Goal: Task Accomplishment & Management: Use online tool/utility

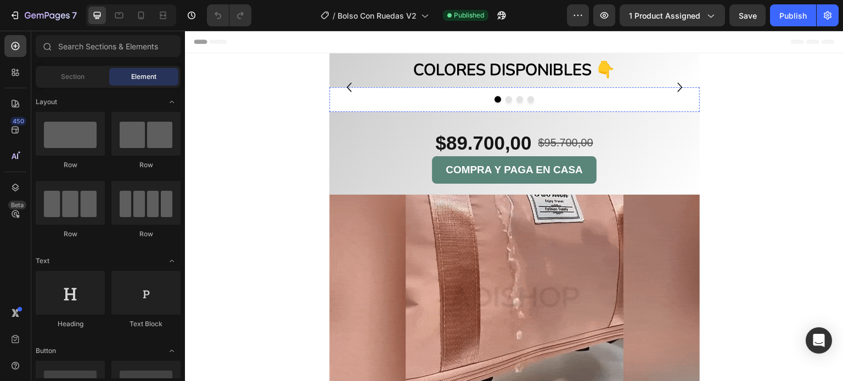
click at [450, 87] on img at bounding box center [514, 87] width 370 height 0
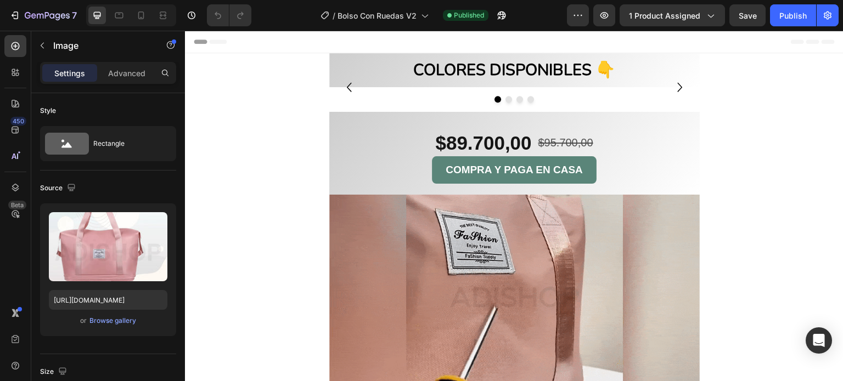
click at [353, 101] on div "Image" at bounding box center [355, 98] width 24 height 10
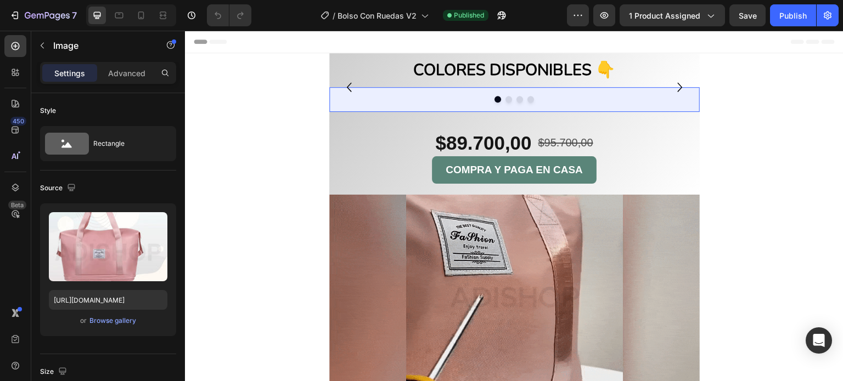
click at [350, 116] on div "Carousel" at bounding box center [350, 118] width 32 height 7
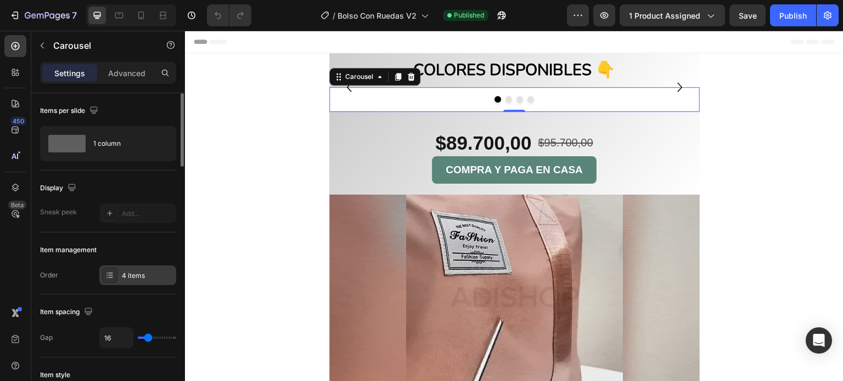
click at [122, 276] on div "4 items" at bounding box center [148, 276] width 52 height 10
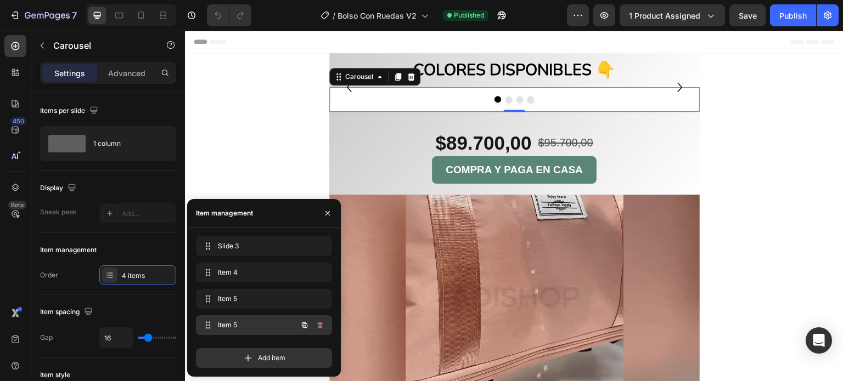
click at [235, 326] on span "Item 5" at bounding box center [249, 326] width 62 height 10
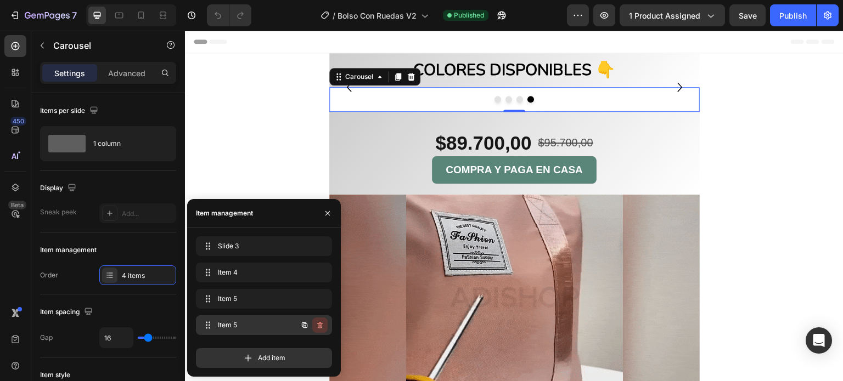
click at [321, 325] on icon "button" at bounding box center [321, 326] width 1 height 3
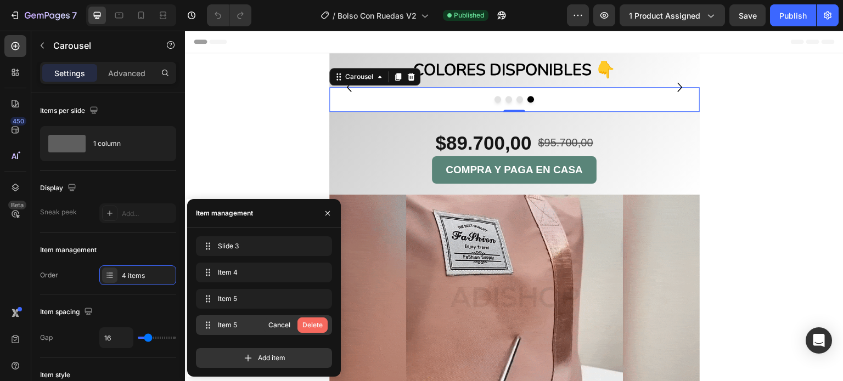
click at [310, 324] on div "Delete" at bounding box center [312, 326] width 20 height 10
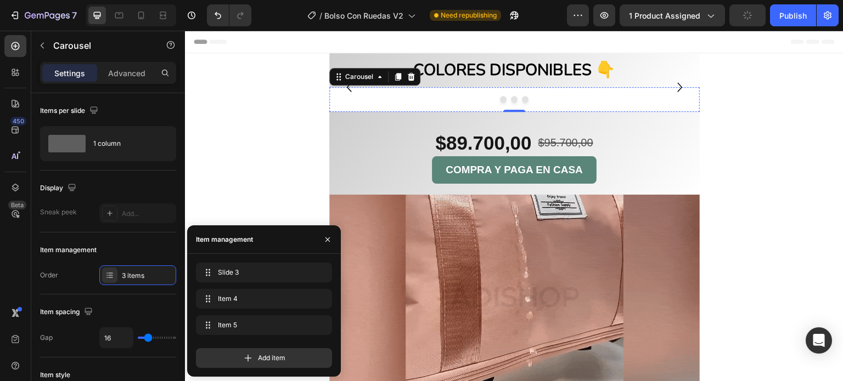
click at [584, 87] on img at bounding box center [514, 87] width 370 height 0
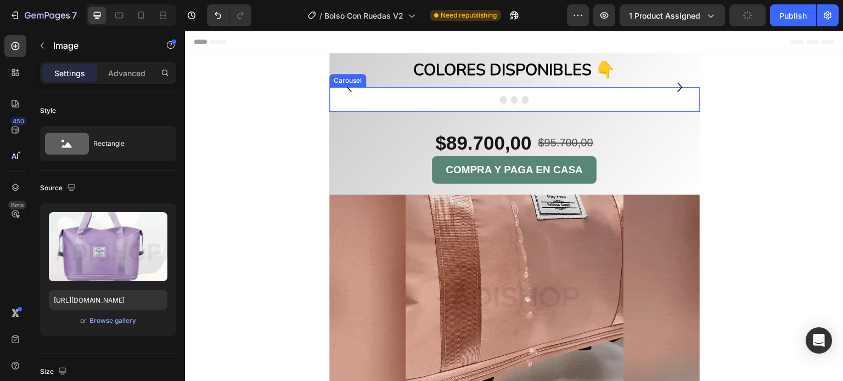
click at [671, 115] on icon "Carousel Next Arrow" at bounding box center [680, 87] width 19 height 55
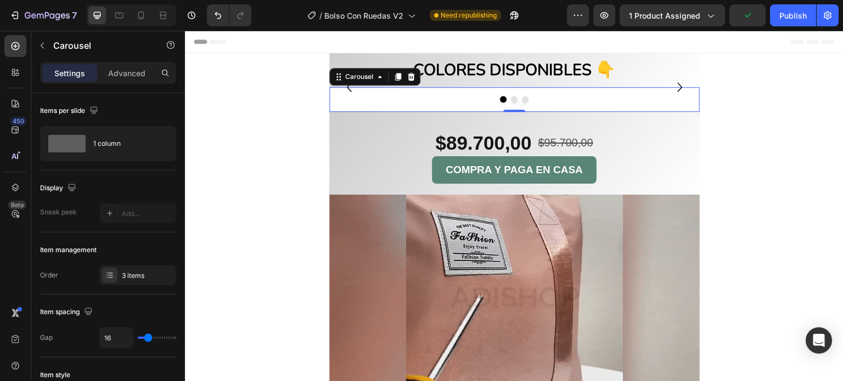
click at [671, 115] on icon "Carousel Next Arrow" at bounding box center [680, 87] width 19 height 55
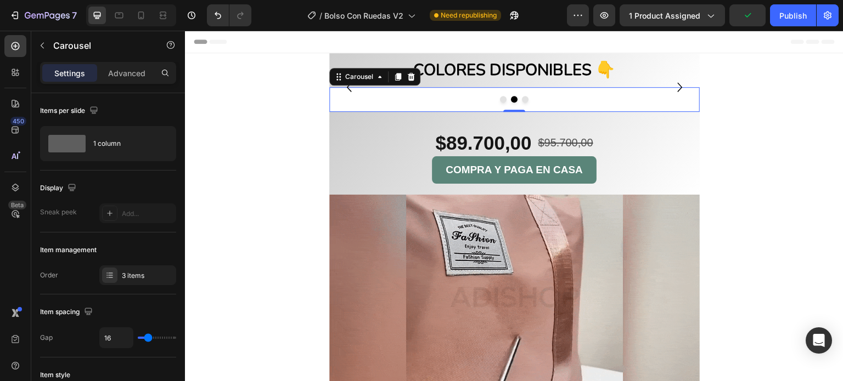
click at [671, 115] on icon "Carousel Next Arrow" at bounding box center [680, 87] width 19 height 55
click at [800, 13] on div "Publish" at bounding box center [792, 16] width 27 height 12
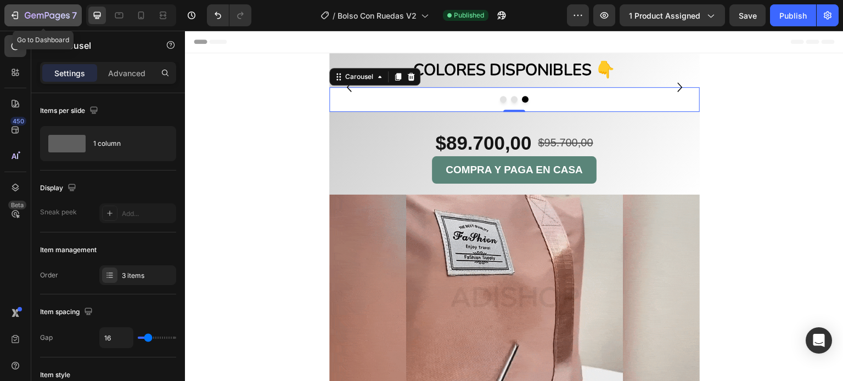
click at [13, 10] on icon "button" at bounding box center [14, 15] width 11 height 11
